Goal: Information Seeking & Learning: Learn about a topic

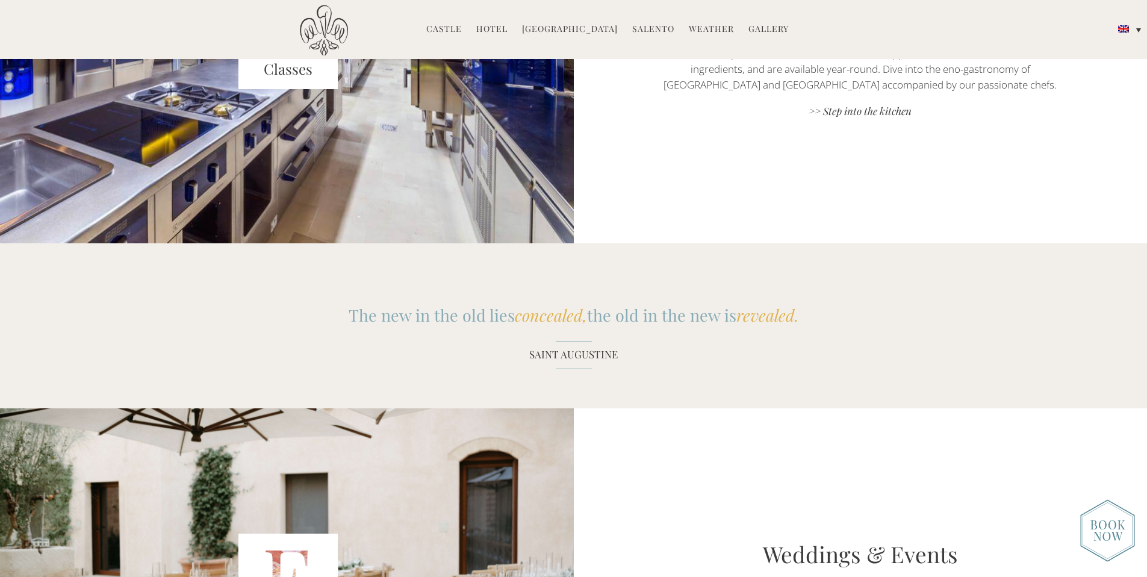
scroll to position [1550, 0]
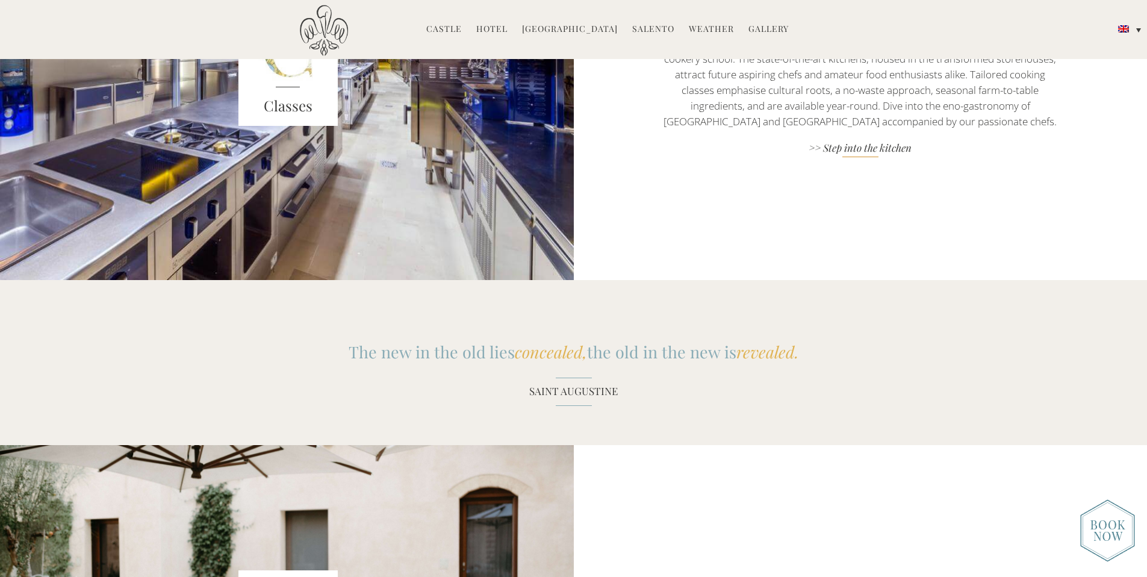
click at [829, 146] on link ">> Step into the kitchen" at bounding box center [860, 149] width 402 height 16
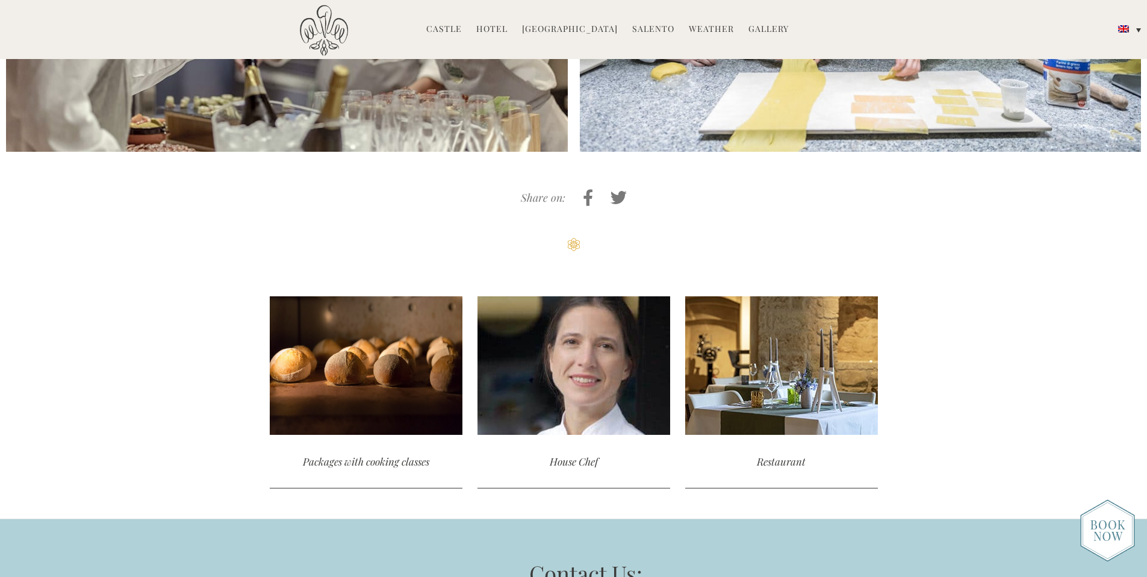
scroll to position [3289, 0]
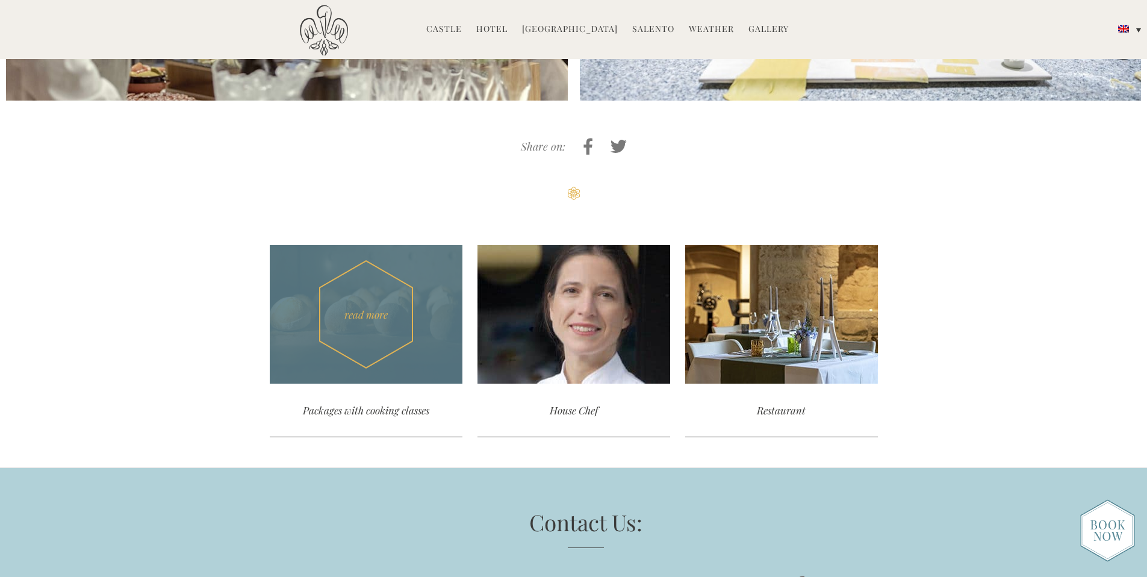
click at [403, 262] on div "read more" at bounding box center [366, 314] width 193 height 138
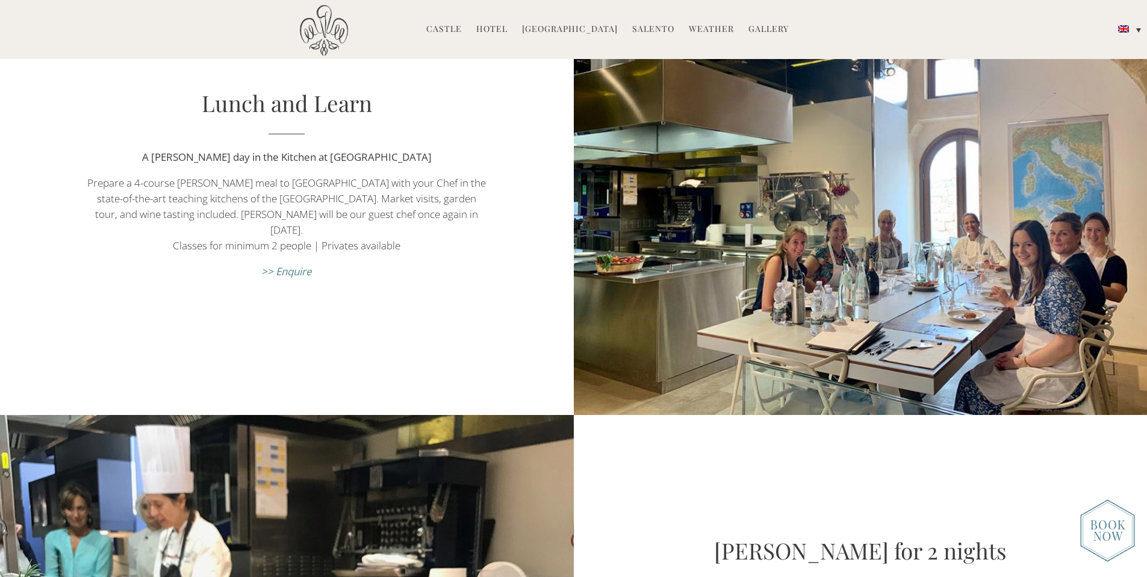
scroll to position [579, 0]
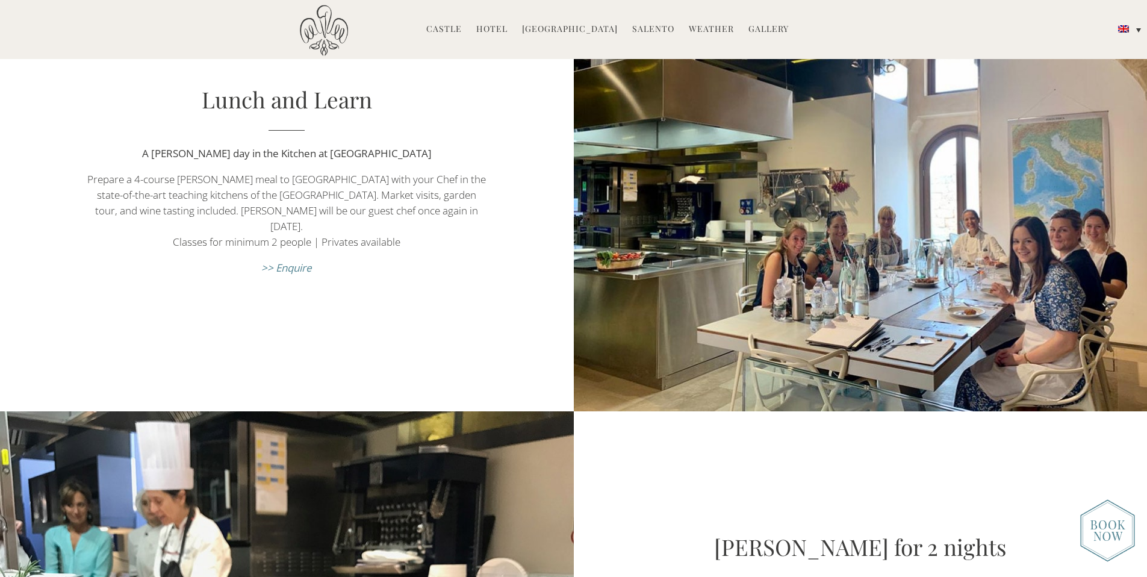
click at [497, 28] on link "Hotel" at bounding box center [491, 30] width 31 height 14
